Goal: Information Seeking & Learning: Learn about a topic

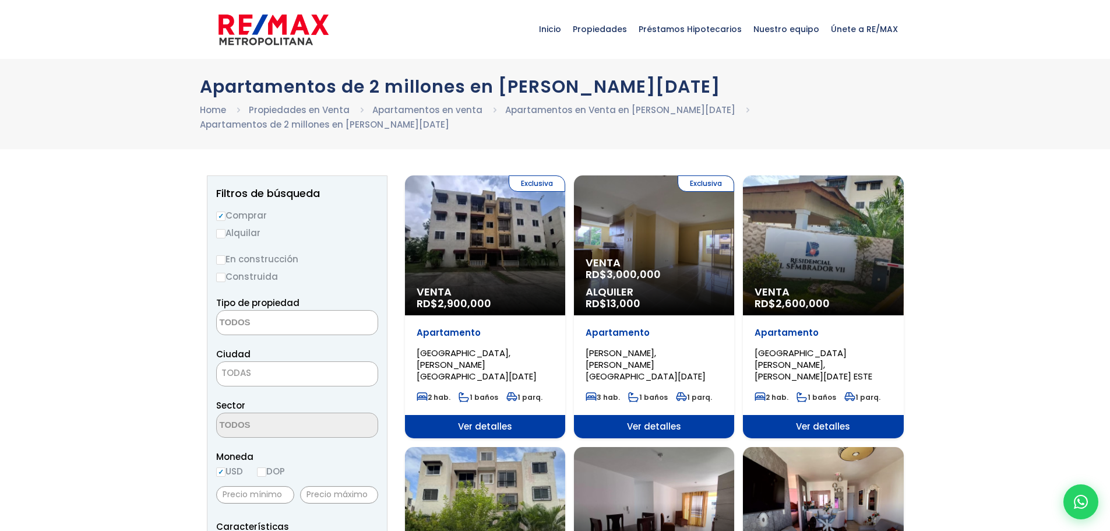
select select
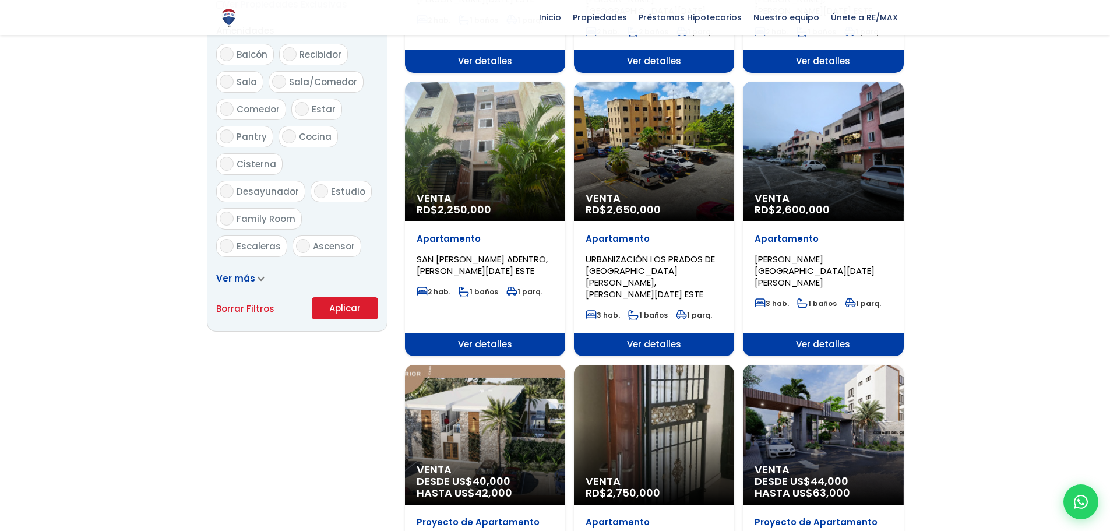
scroll to position [641, 0]
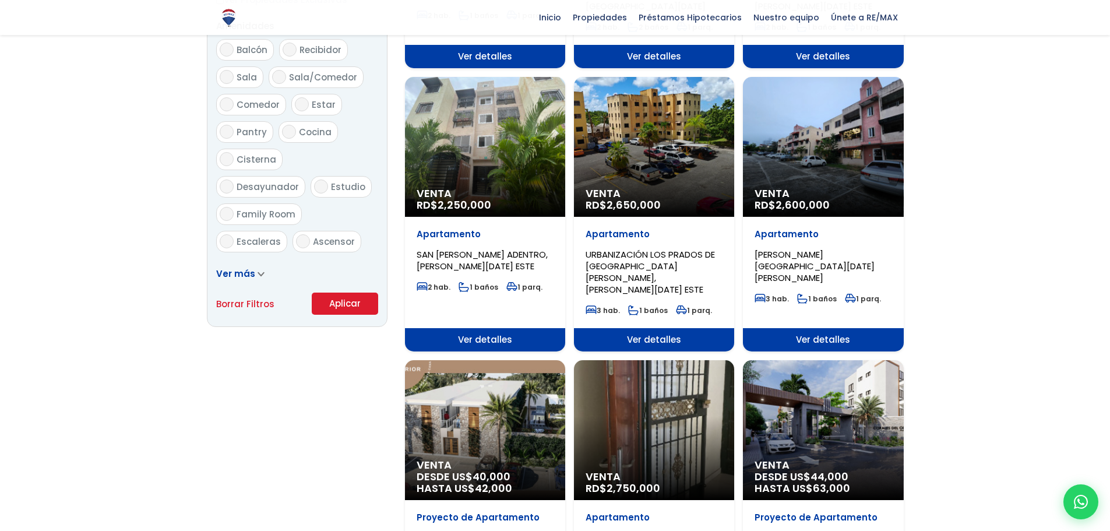
click at [644, 139] on div "Venta RD$ 2,650,000" at bounding box center [654, 147] width 160 height 140
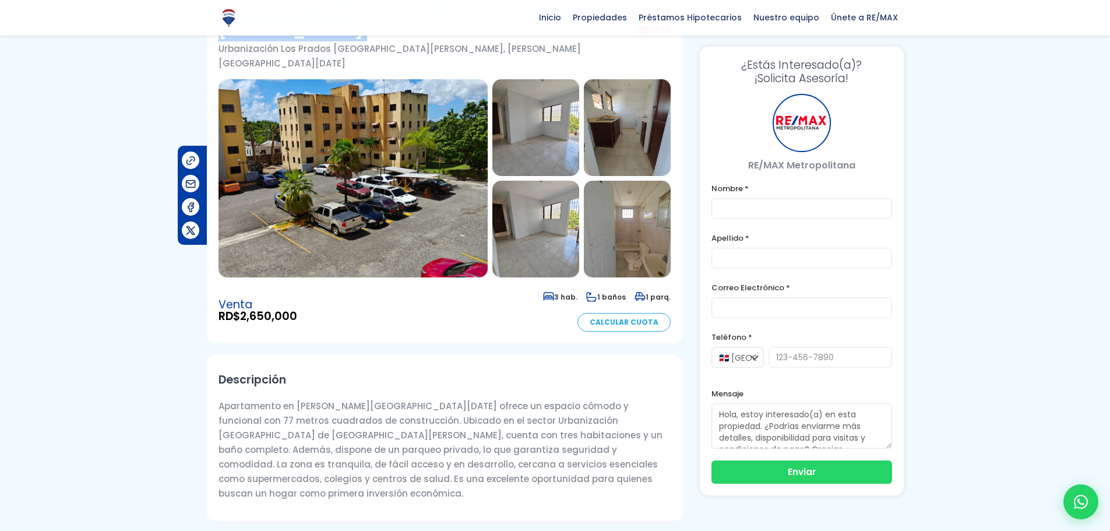
scroll to position [117, 0]
click at [367, 151] on img at bounding box center [353, 178] width 269 height 198
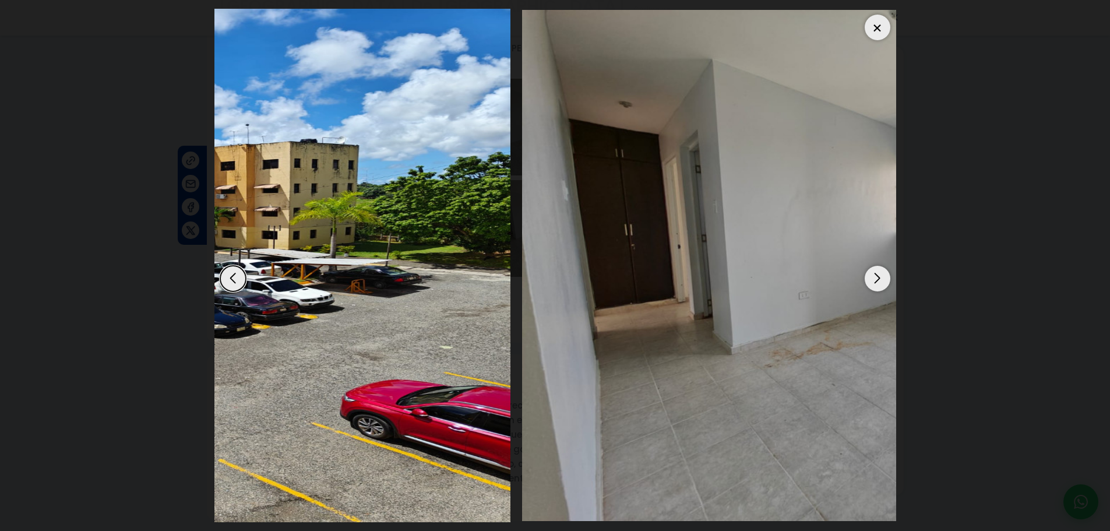
click at [266, 255] on img "1 / 10" at bounding box center [170, 266] width 682 height 514
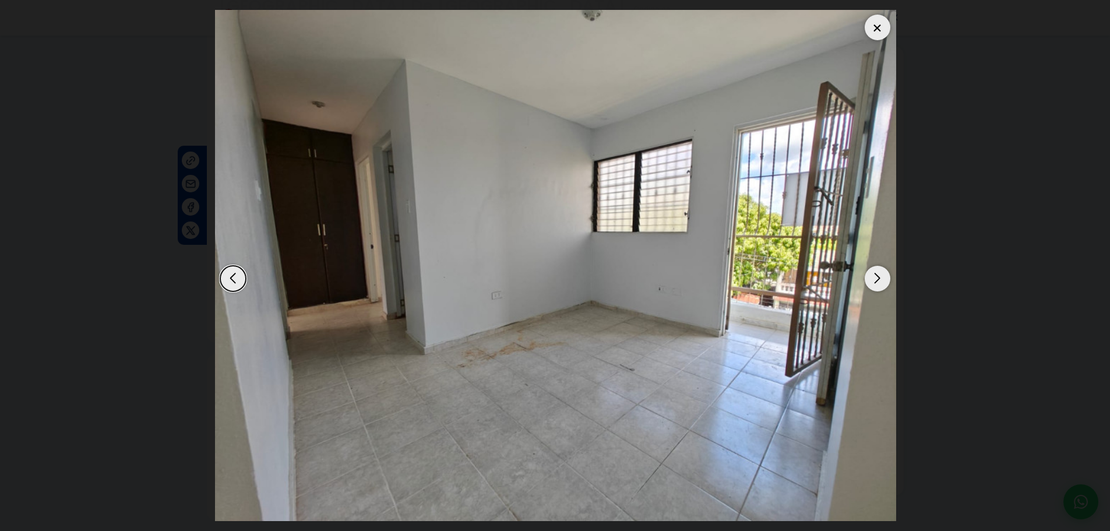
click at [370, 260] on img "2 / 10" at bounding box center [556, 266] width 682 height 512
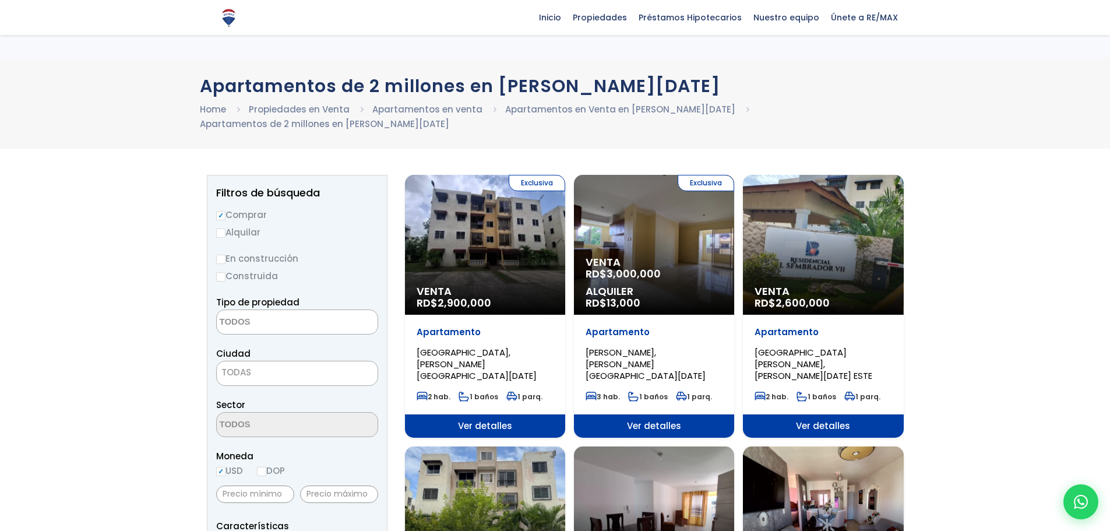
select select
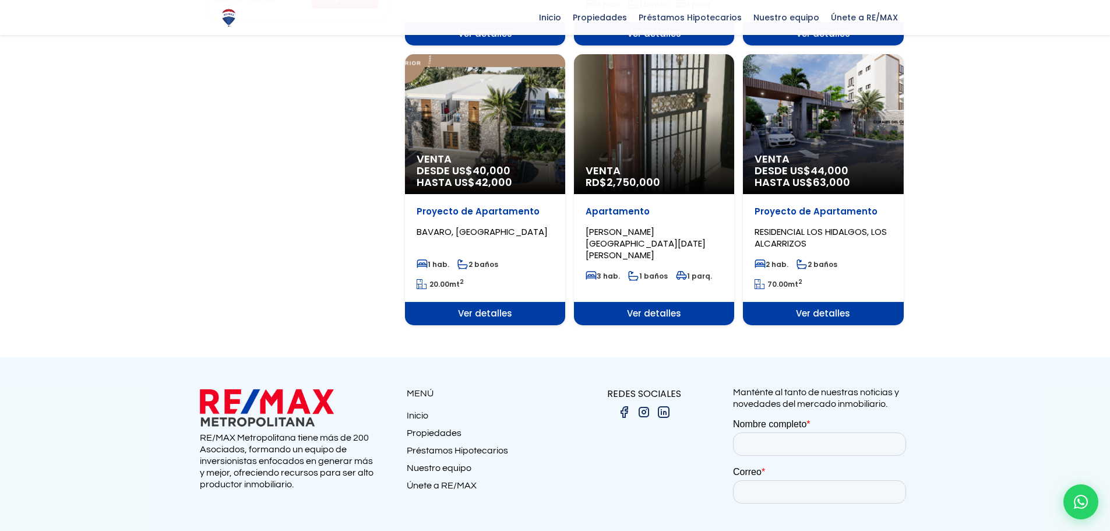
scroll to position [927, 0]
